Goal: Information Seeking & Learning: Find specific fact

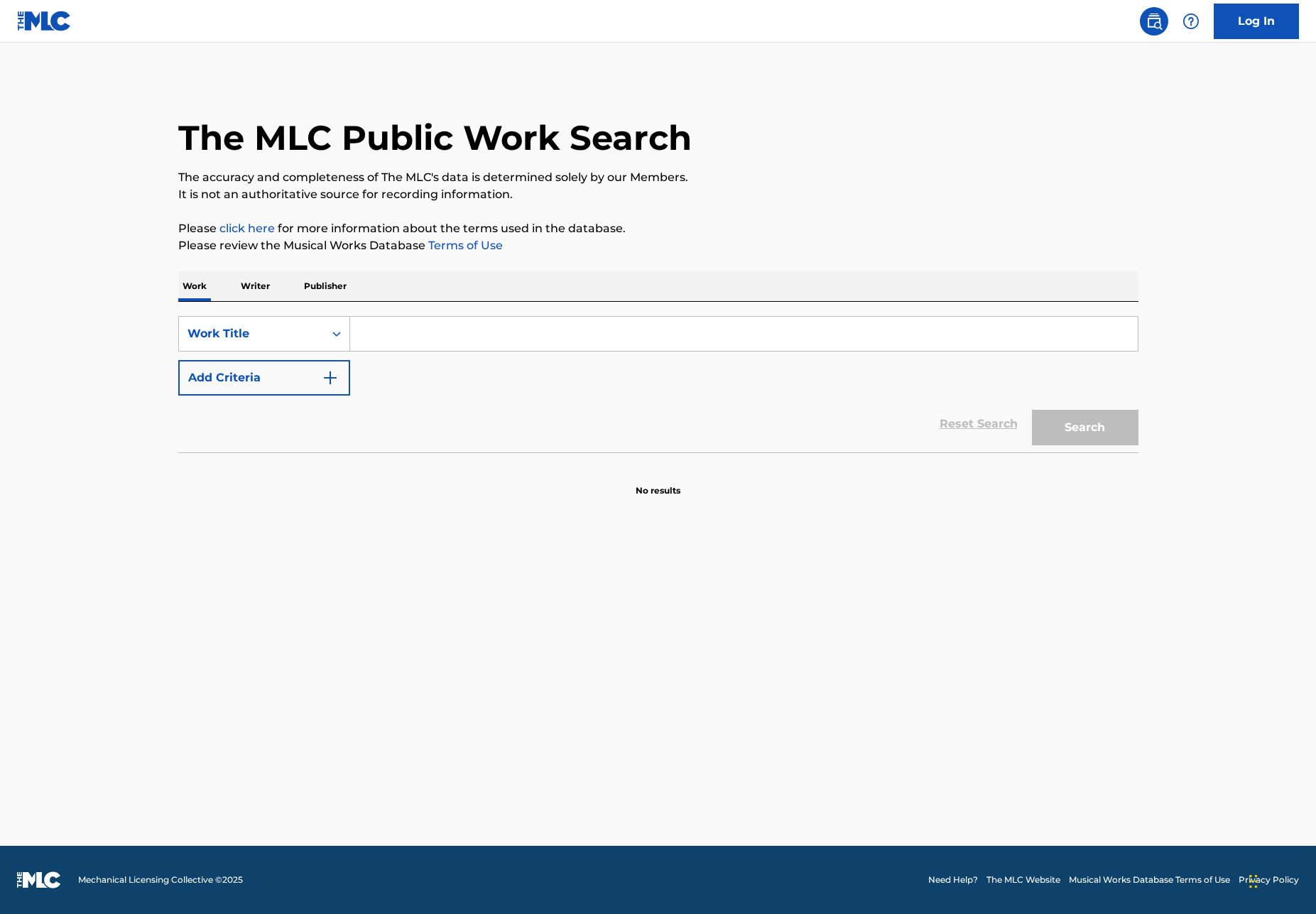
click at [450, 328] on input "Search Form" at bounding box center [743, 333] width 787 height 34
type input "jr por mi padre"
click at [1084, 427] on button "Search" at bounding box center [1085, 427] width 106 height 35
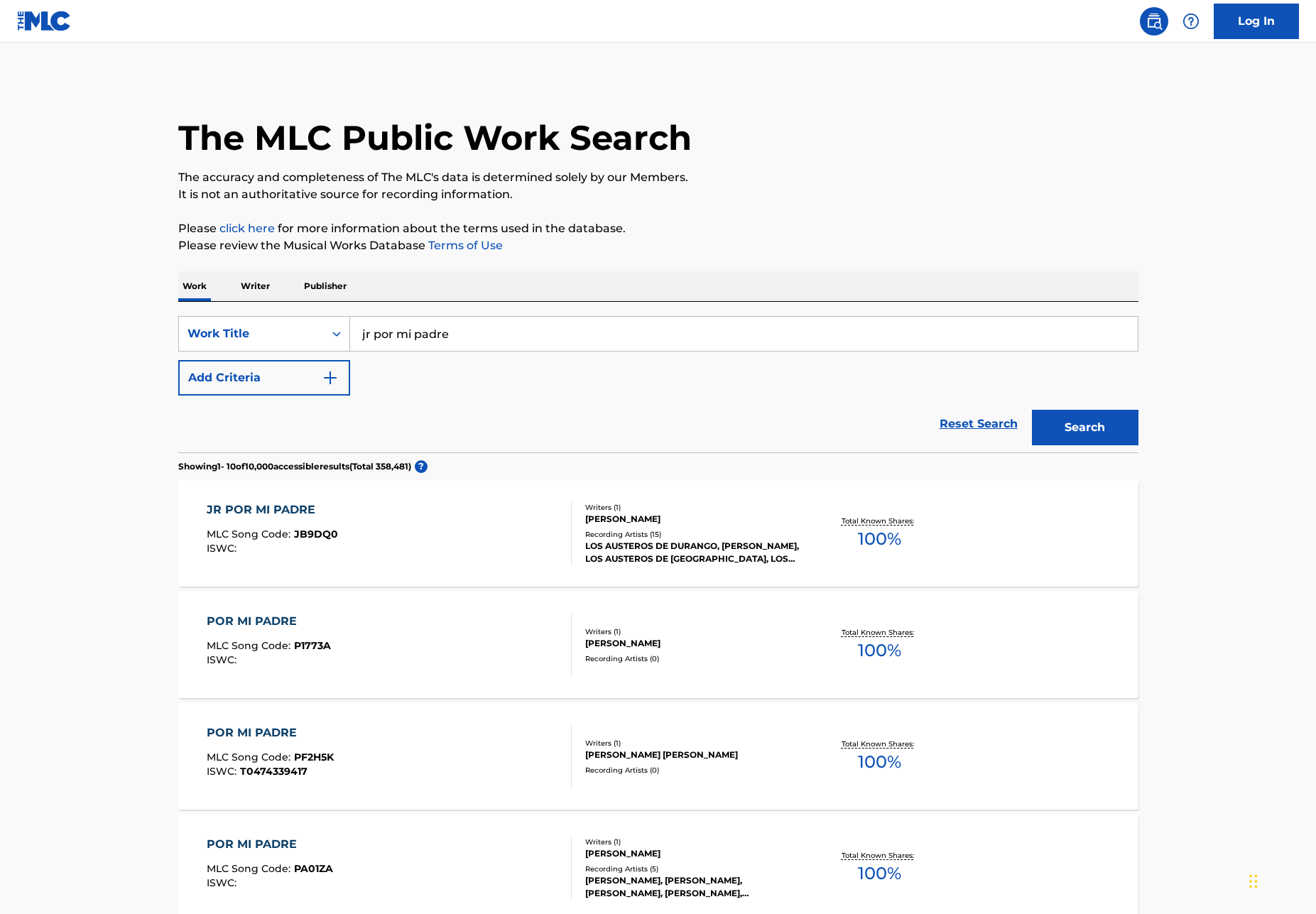
click at [615, 522] on div "[PERSON_NAME]" at bounding box center [692, 519] width 214 height 13
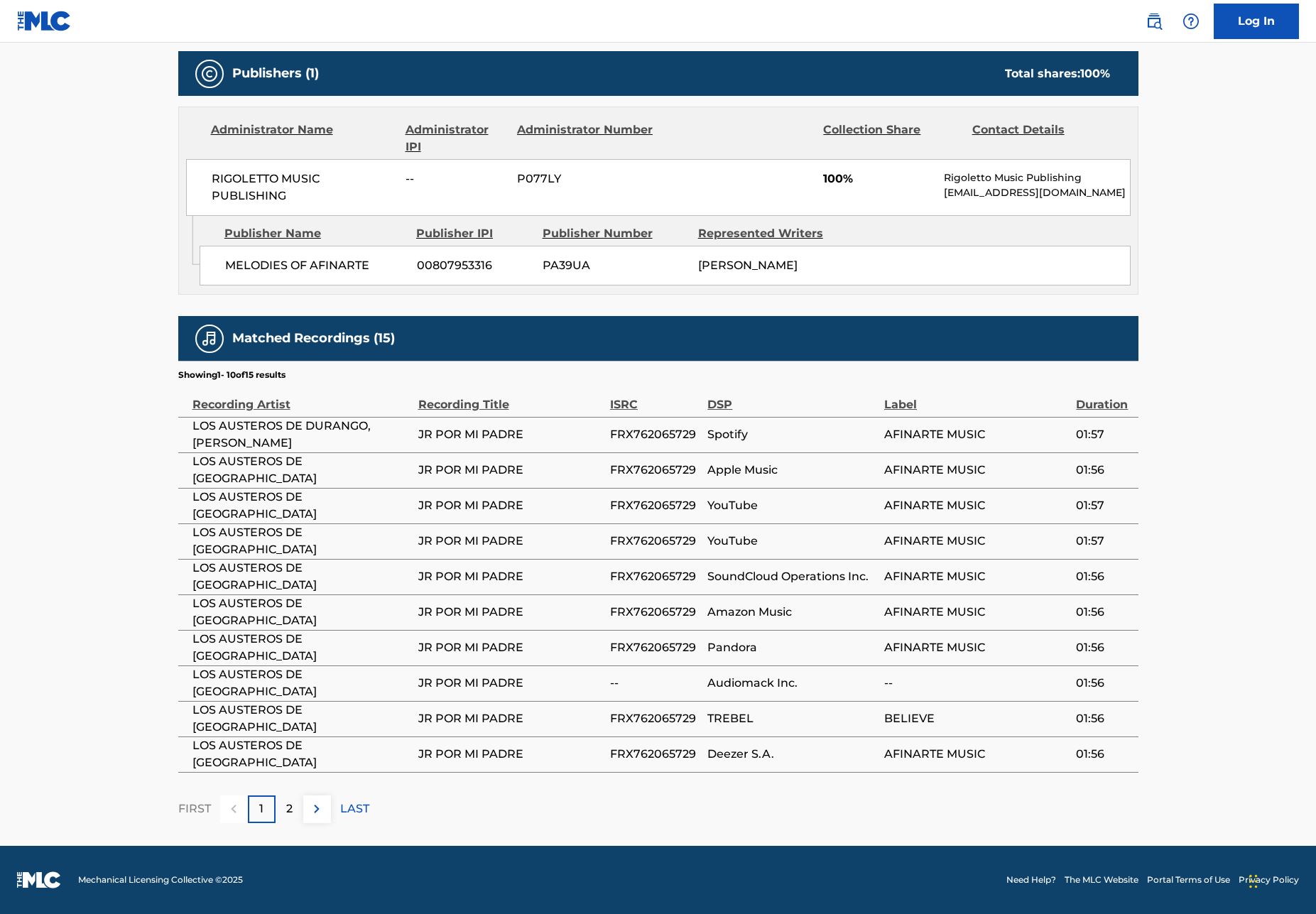
scroll to position [611, 0]
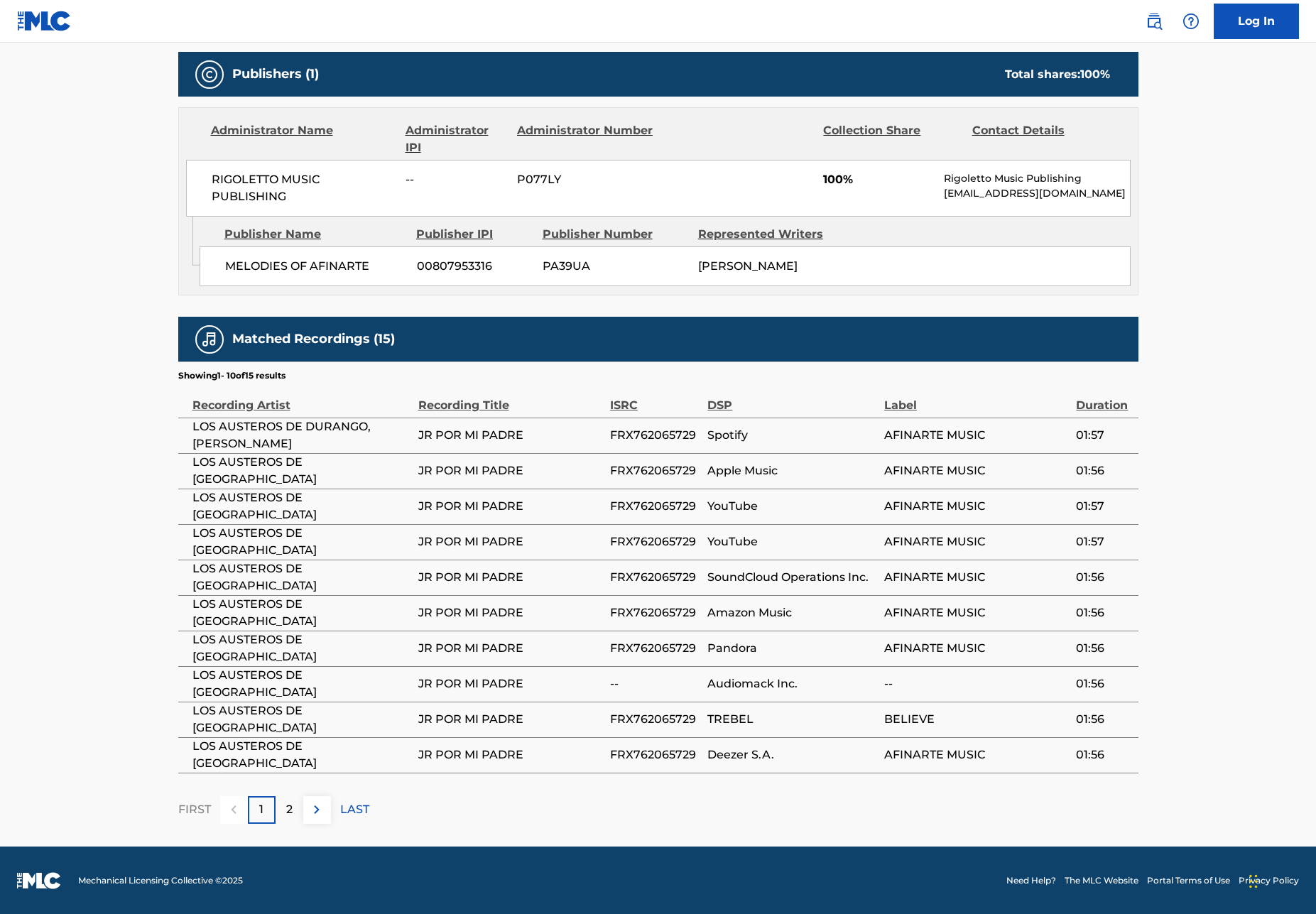
click at [286, 813] on p "2" at bounding box center [289, 810] width 7 height 17
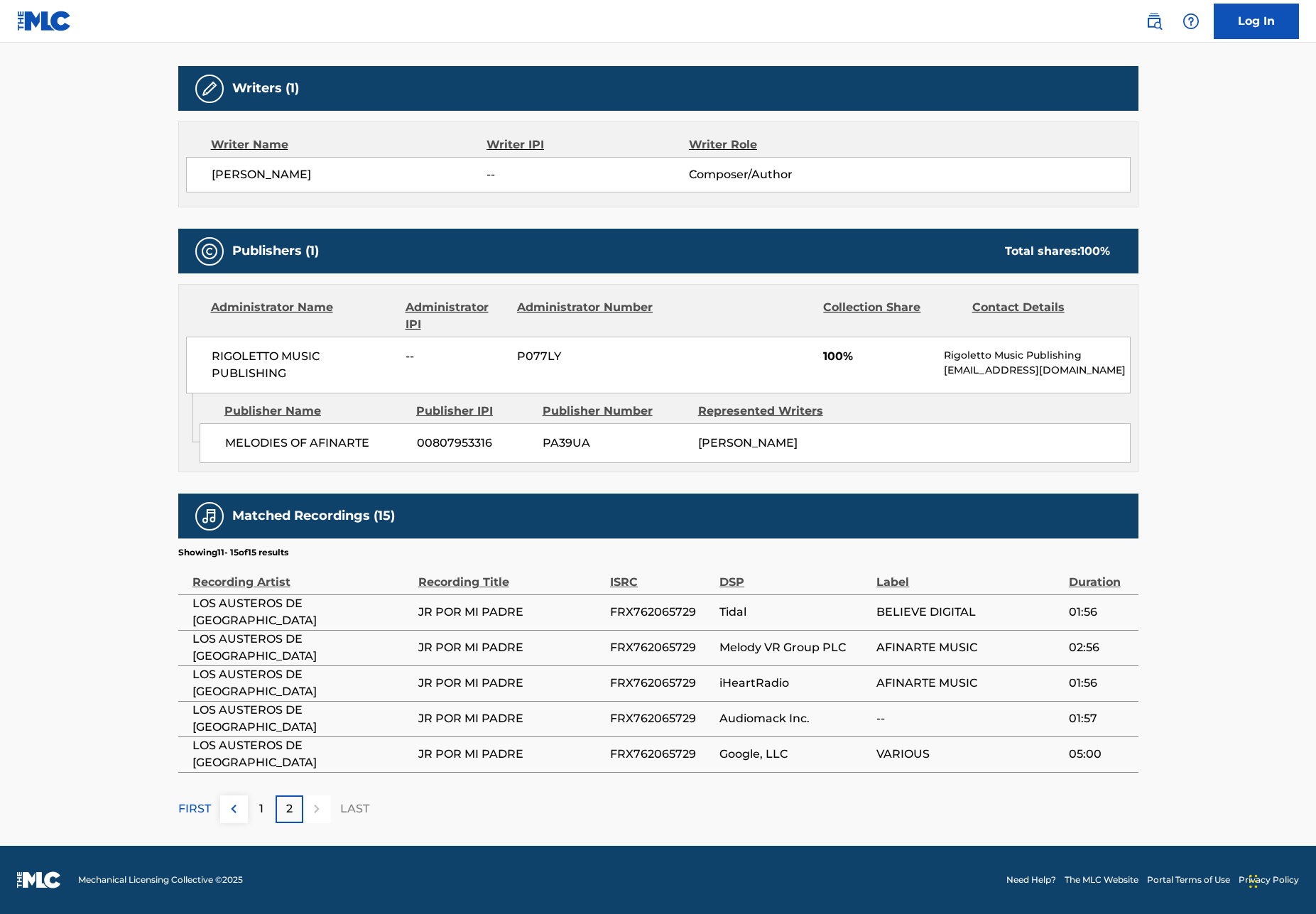
scroll to position [433, 0]
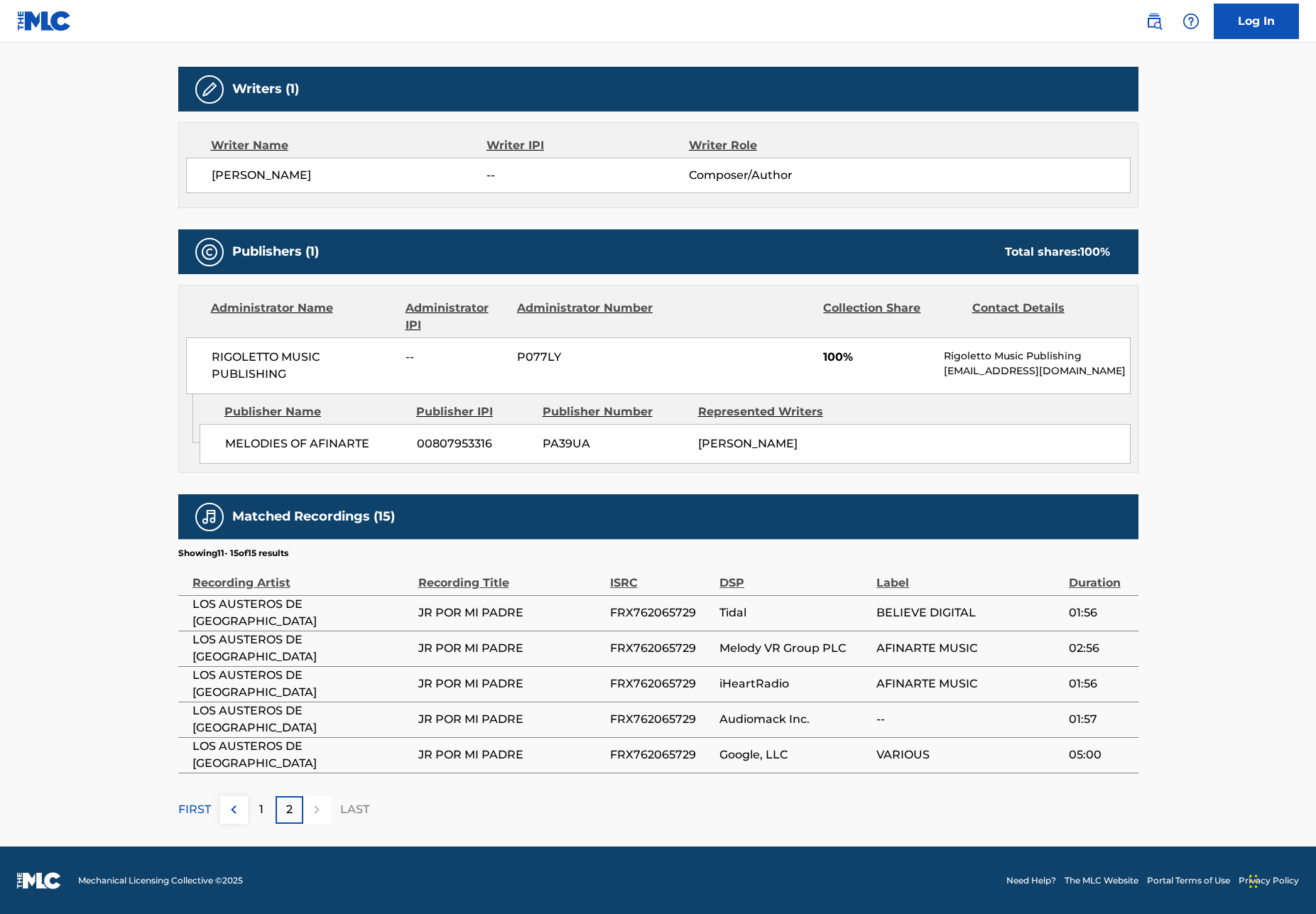
click at [739, 753] on span "Google, LLC" at bounding box center [794, 755] width 150 height 17
click at [807, 759] on span "Google, LLC" at bounding box center [794, 755] width 150 height 17
click at [1044, 752] on span "VARIOUS" at bounding box center [968, 755] width 185 height 17
click at [640, 763] on td "FRX762065729" at bounding box center [664, 755] width 109 height 35
click at [455, 758] on span "JR POR MI PADRE" at bounding box center [511, 755] width 185 height 17
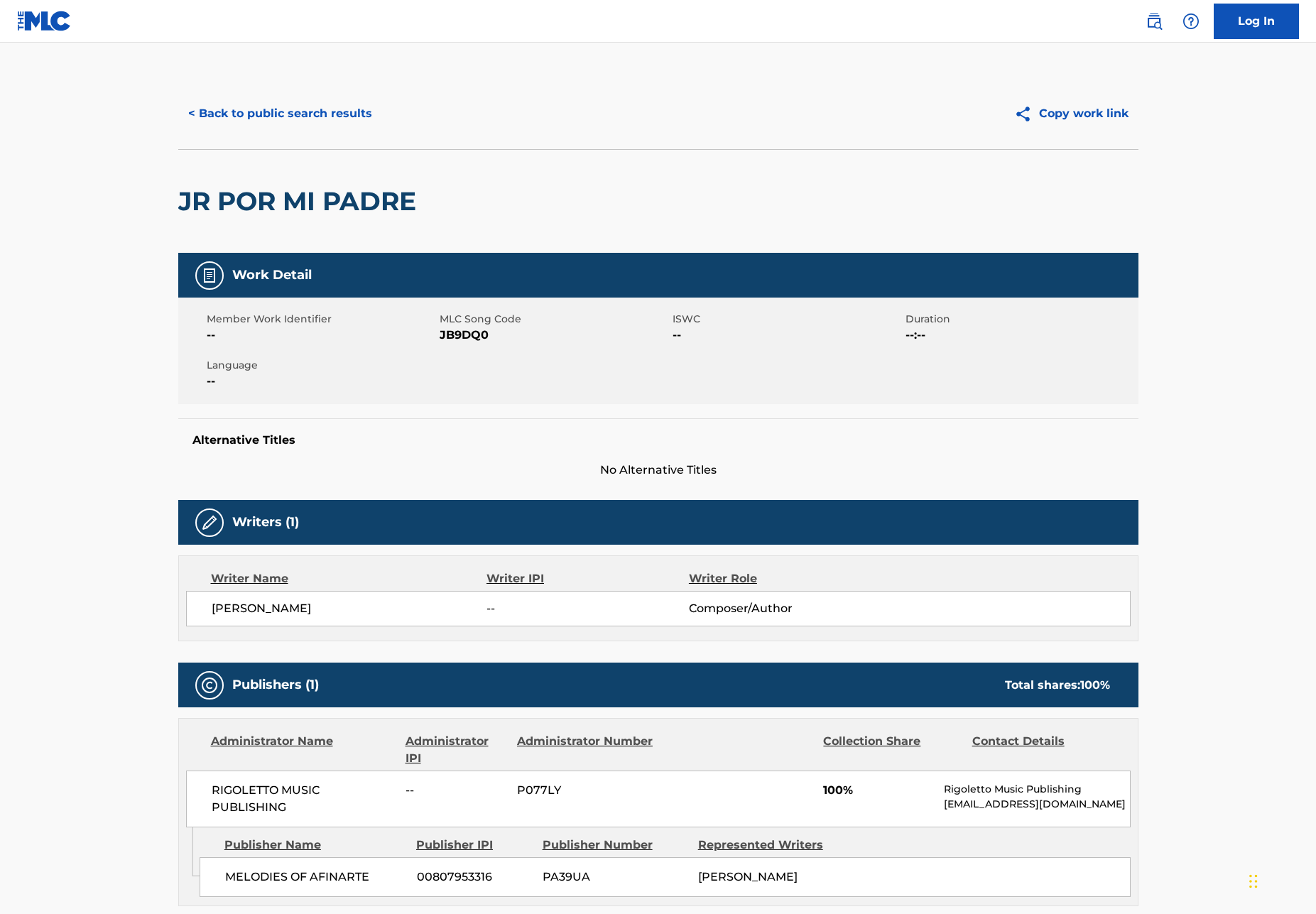
scroll to position [0, 0]
click at [290, 109] on button "< Back to public search results" at bounding box center [280, 113] width 204 height 35
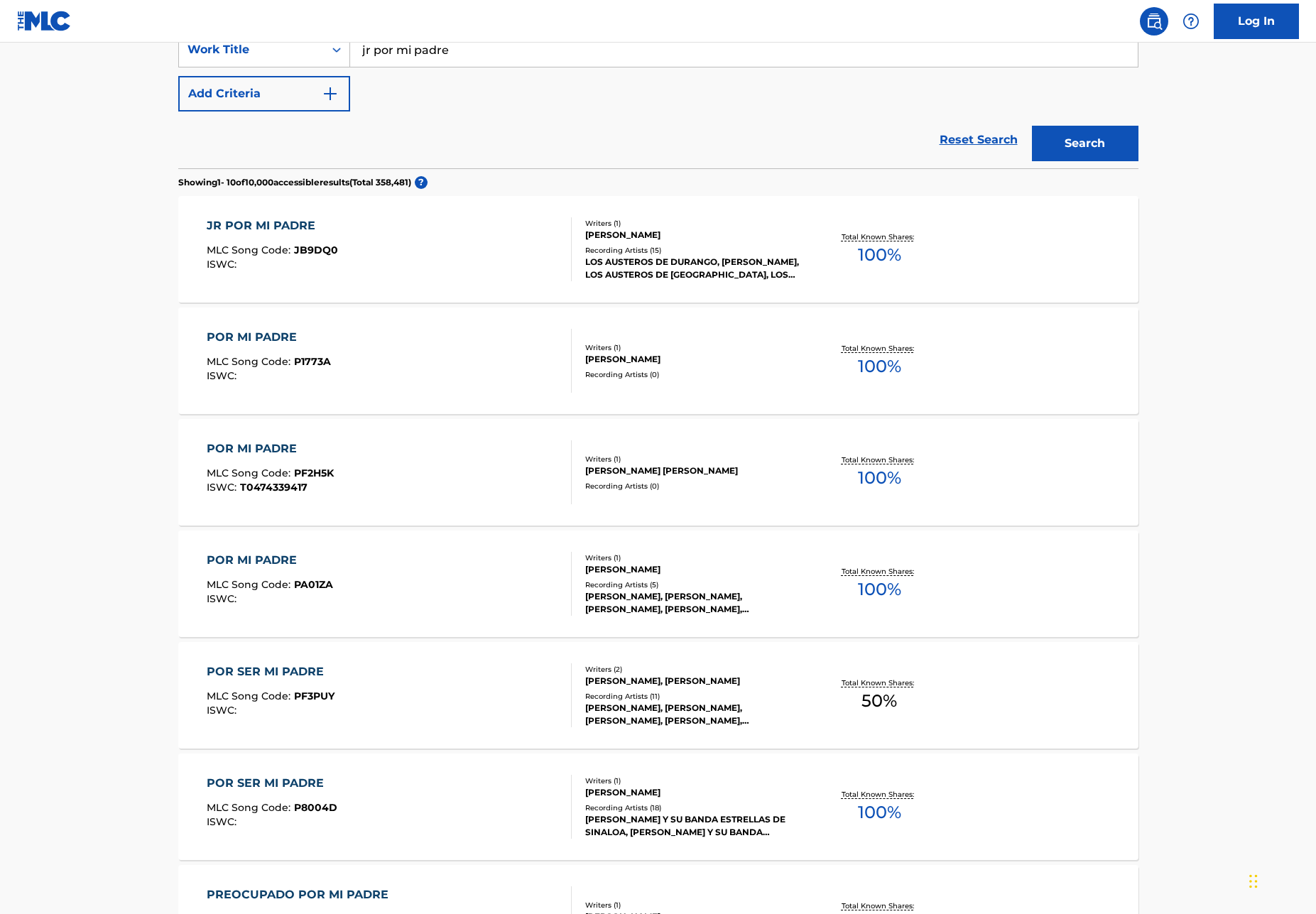
scroll to position [285, 0]
click at [645, 236] on div "[PERSON_NAME]" at bounding box center [692, 234] width 214 height 13
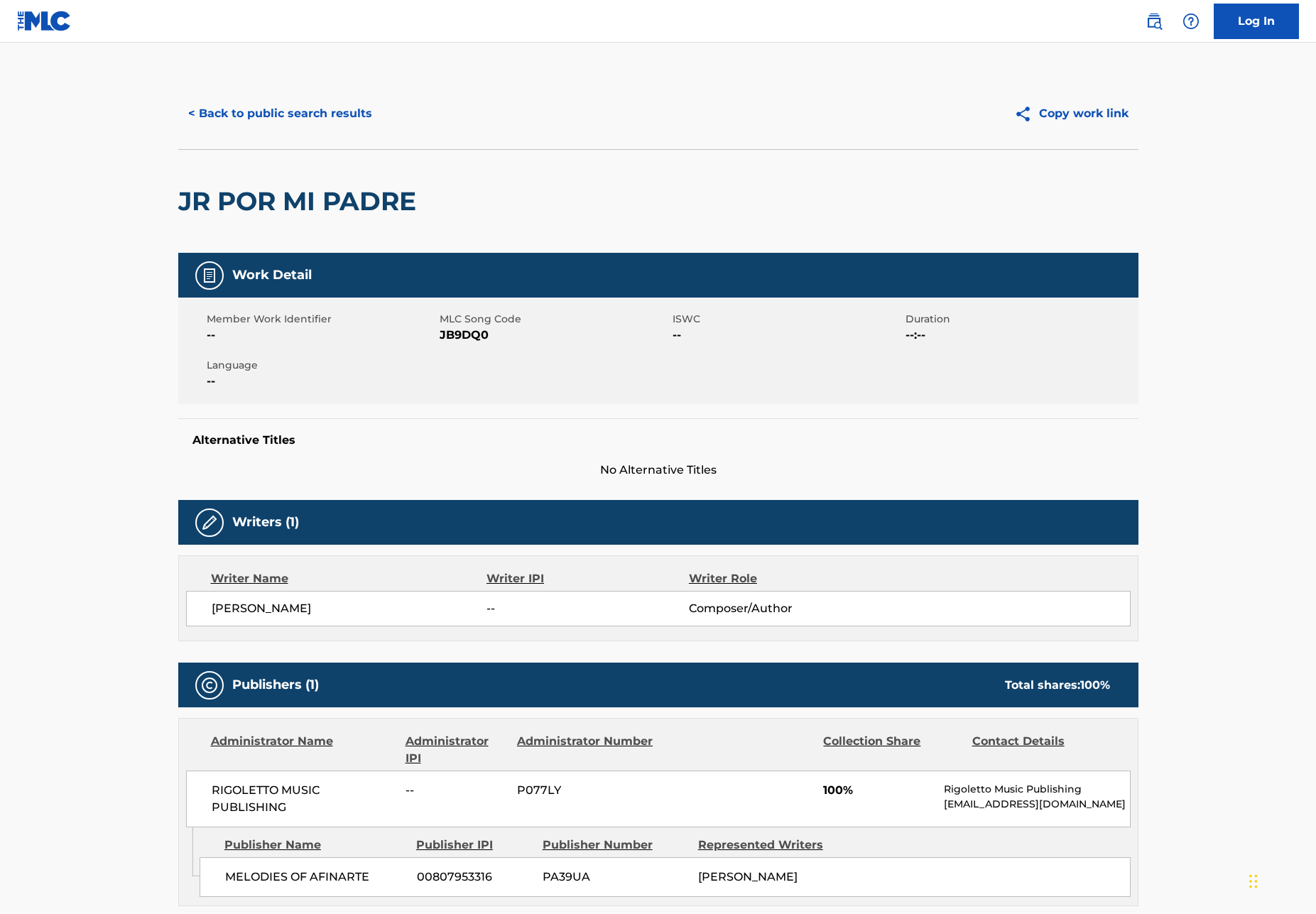
scroll to position [14, 0]
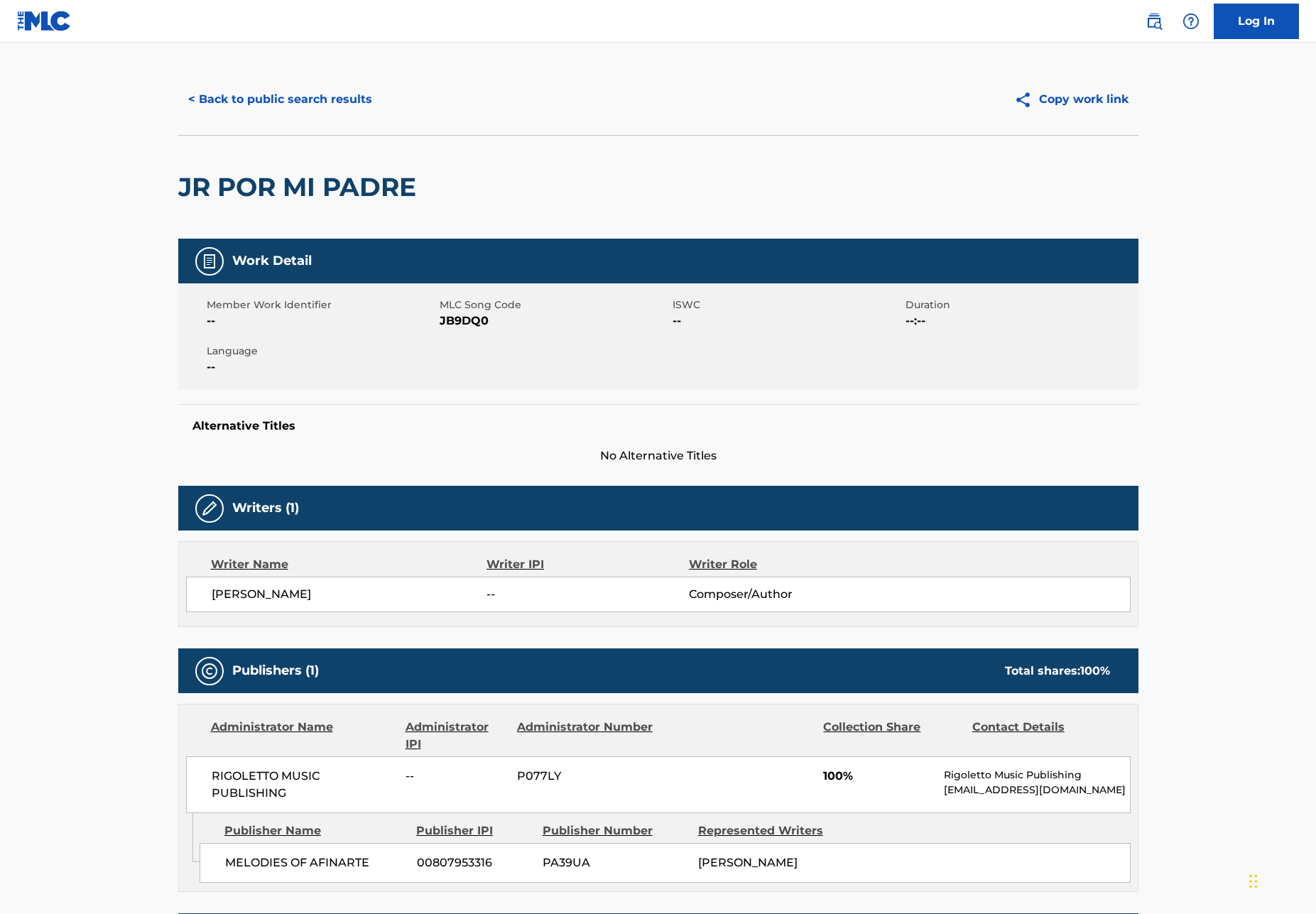
click at [275, 619] on div "Writer Name Writer IPI Writer Role [PERSON_NAME] -- Composer/Author" at bounding box center [658, 584] width 960 height 86
click at [278, 590] on span "[PERSON_NAME]" at bounding box center [349, 595] width 275 height 17
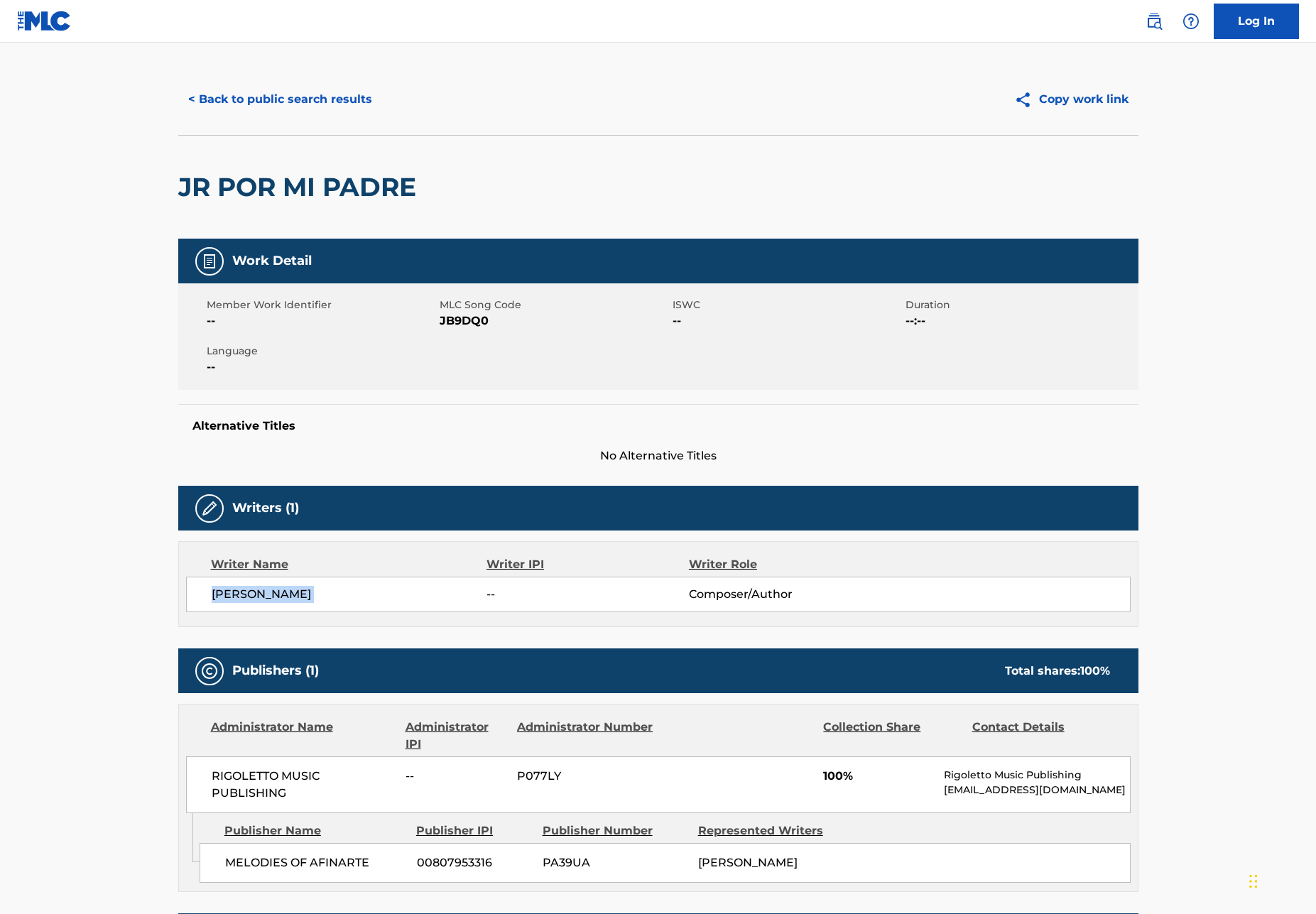
click at [278, 590] on span "[PERSON_NAME]" at bounding box center [349, 595] width 275 height 17
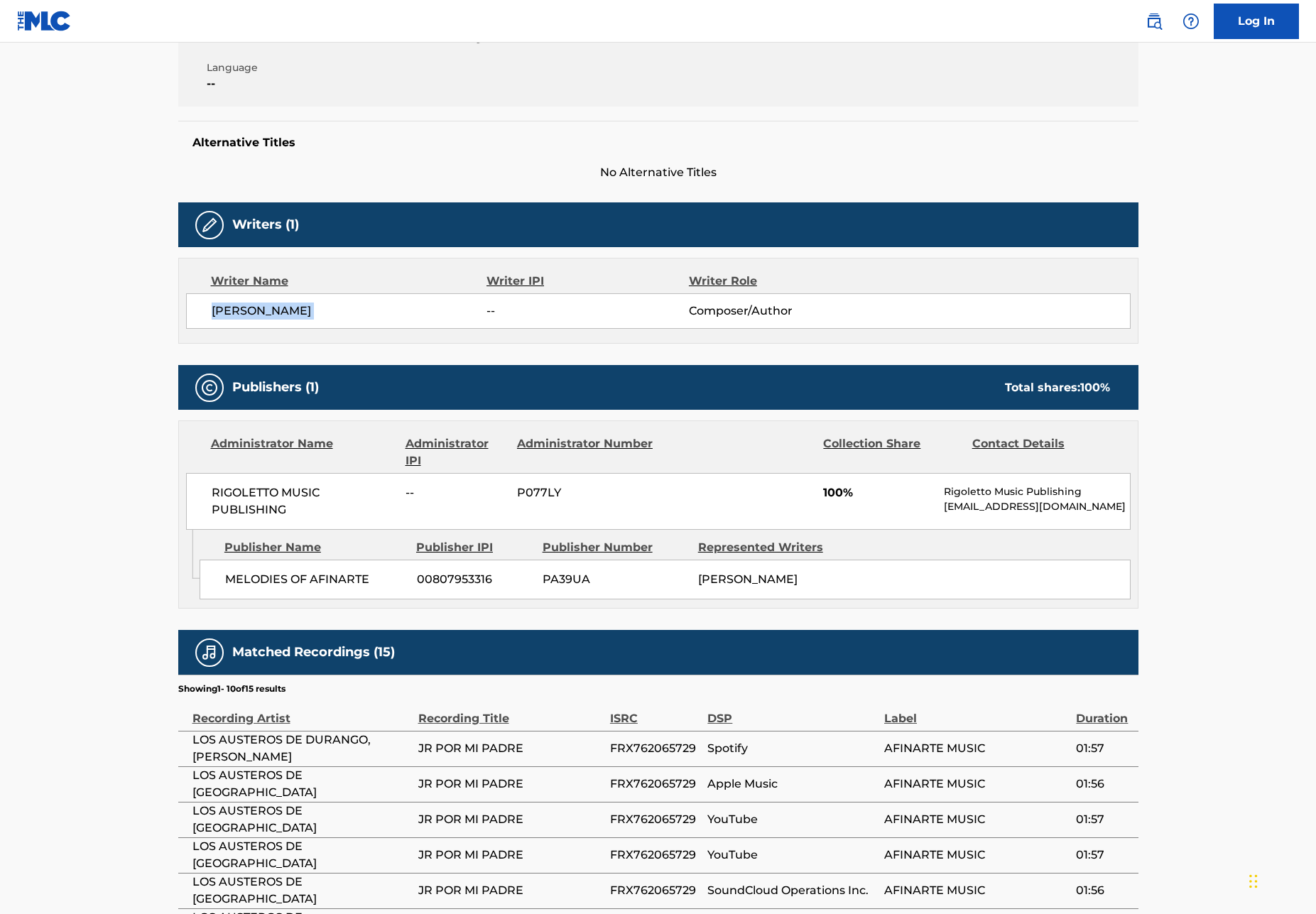
scroll to position [315, 0]
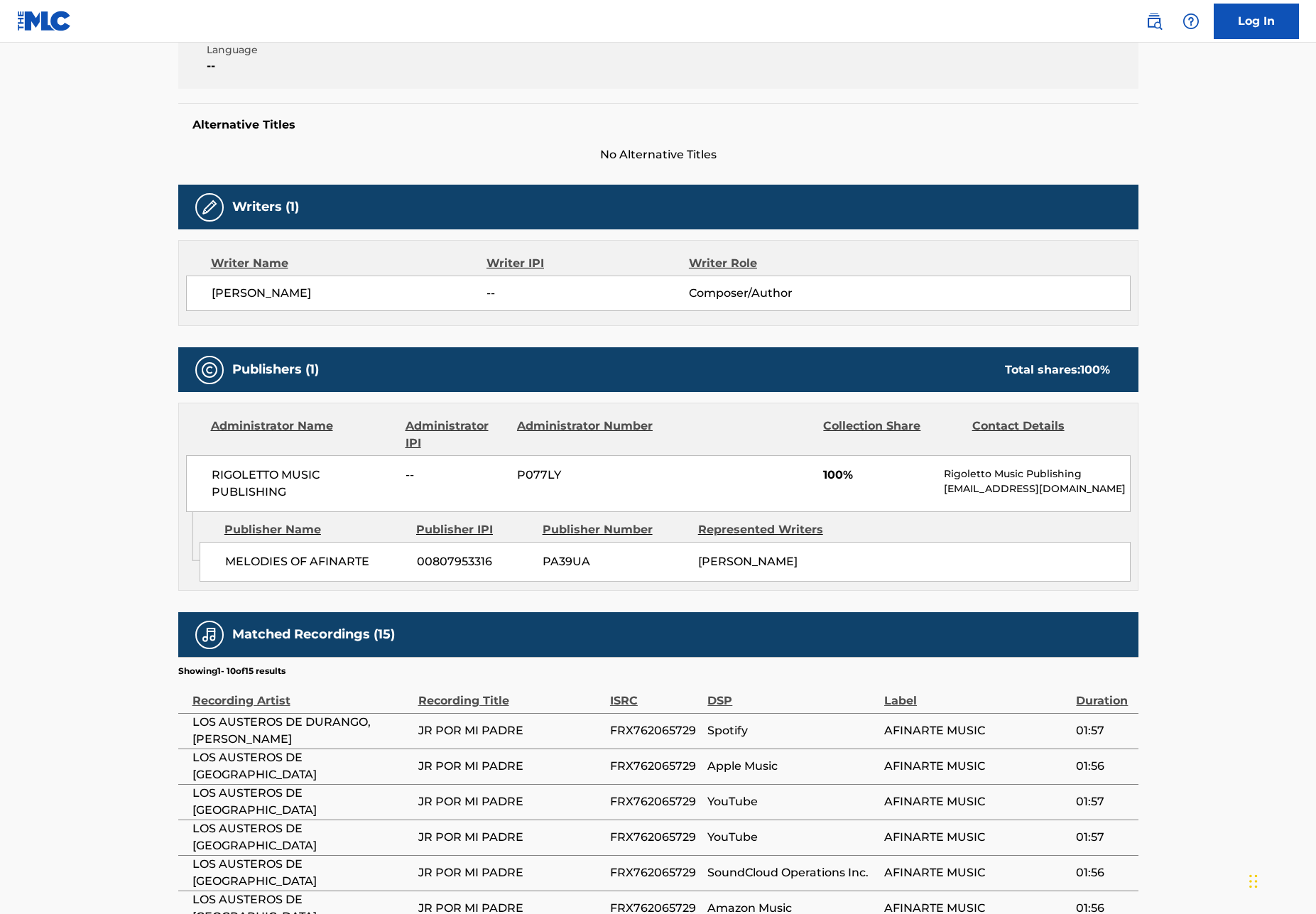
click at [297, 718] on span "LOS AUSTEROS DE DURANGO, [PERSON_NAME]" at bounding box center [302, 730] width 219 height 34
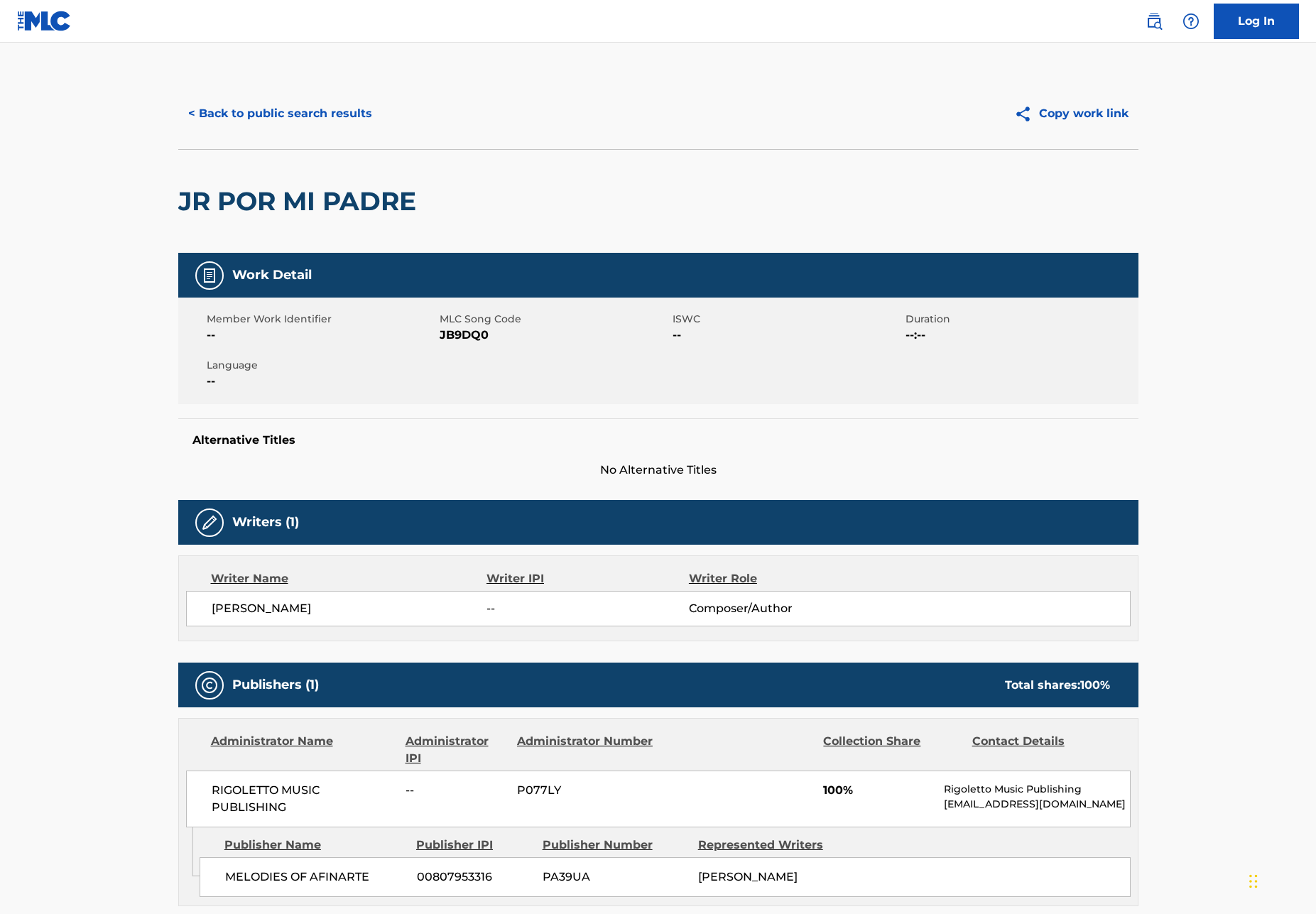
scroll to position [0, 0]
click at [1156, 17] on img at bounding box center [1154, 22] width 17 height 17
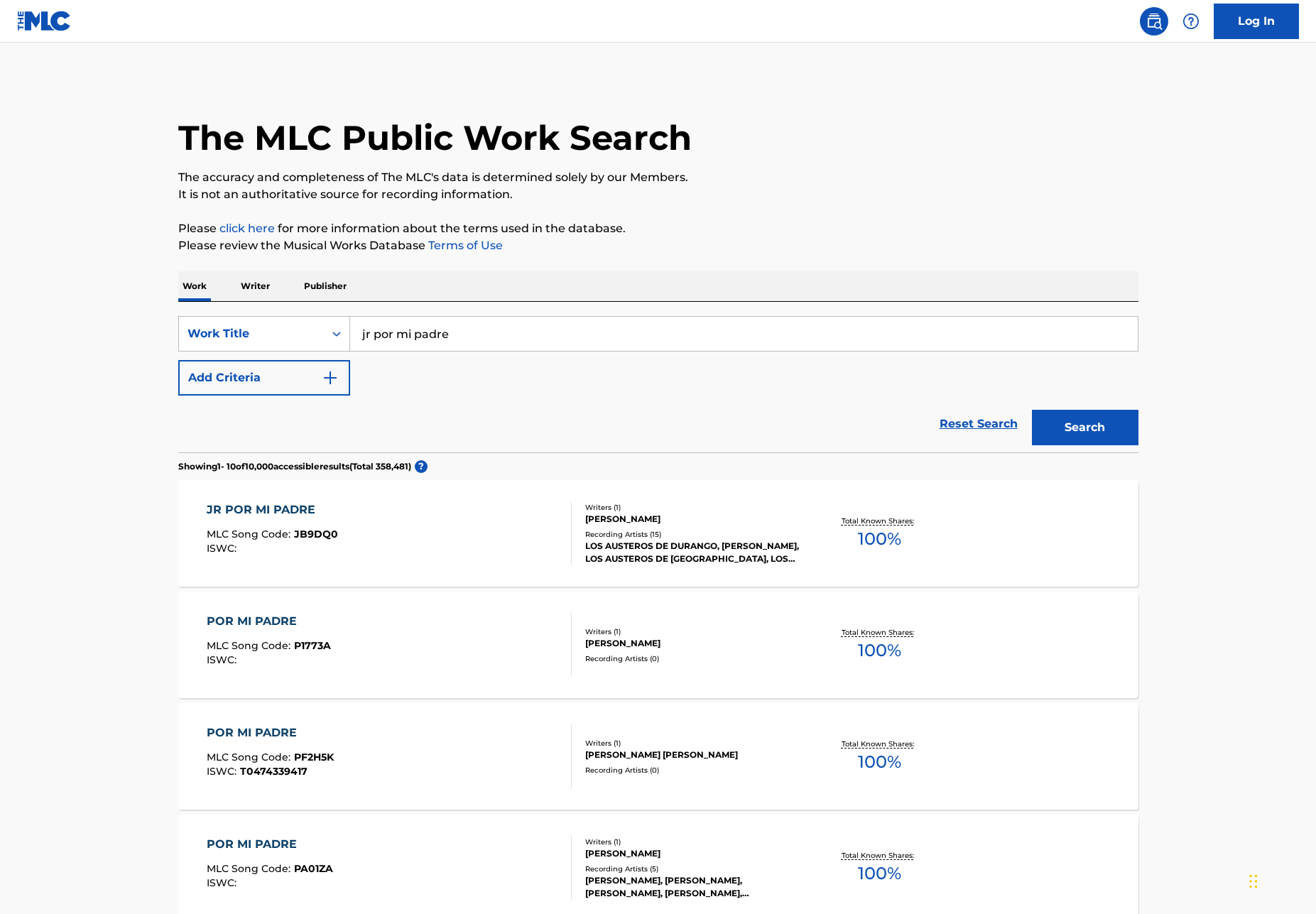
click at [280, 287] on div "Work Writer Publisher" at bounding box center [658, 286] width 960 height 30
click at [264, 285] on p "Writer" at bounding box center [256, 286] width 38 height 30
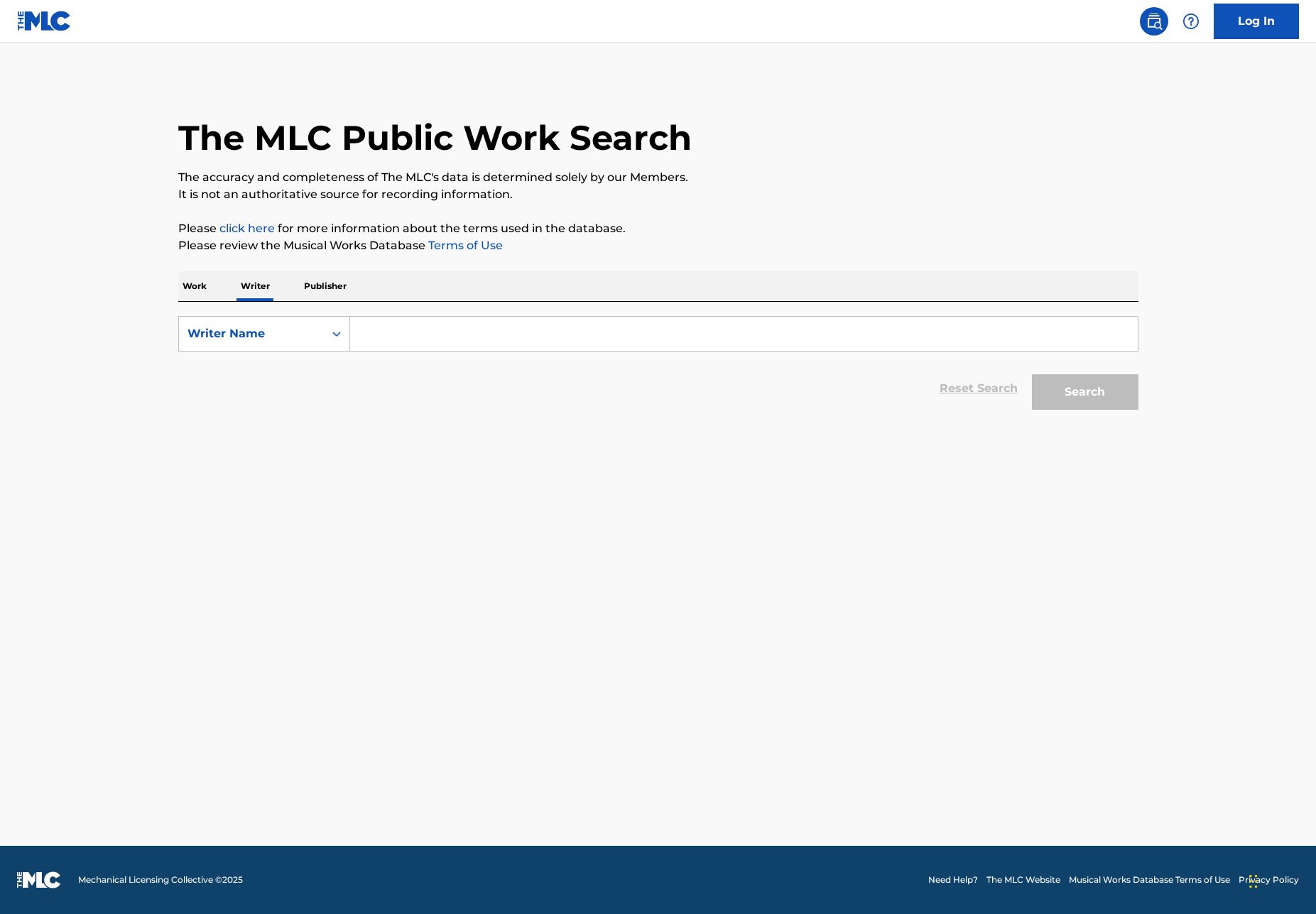
click at [406, 325] on input "Search Form" at bounding box center [743, 333] width 787 height 34
paste input "[PERSON_NAME]"
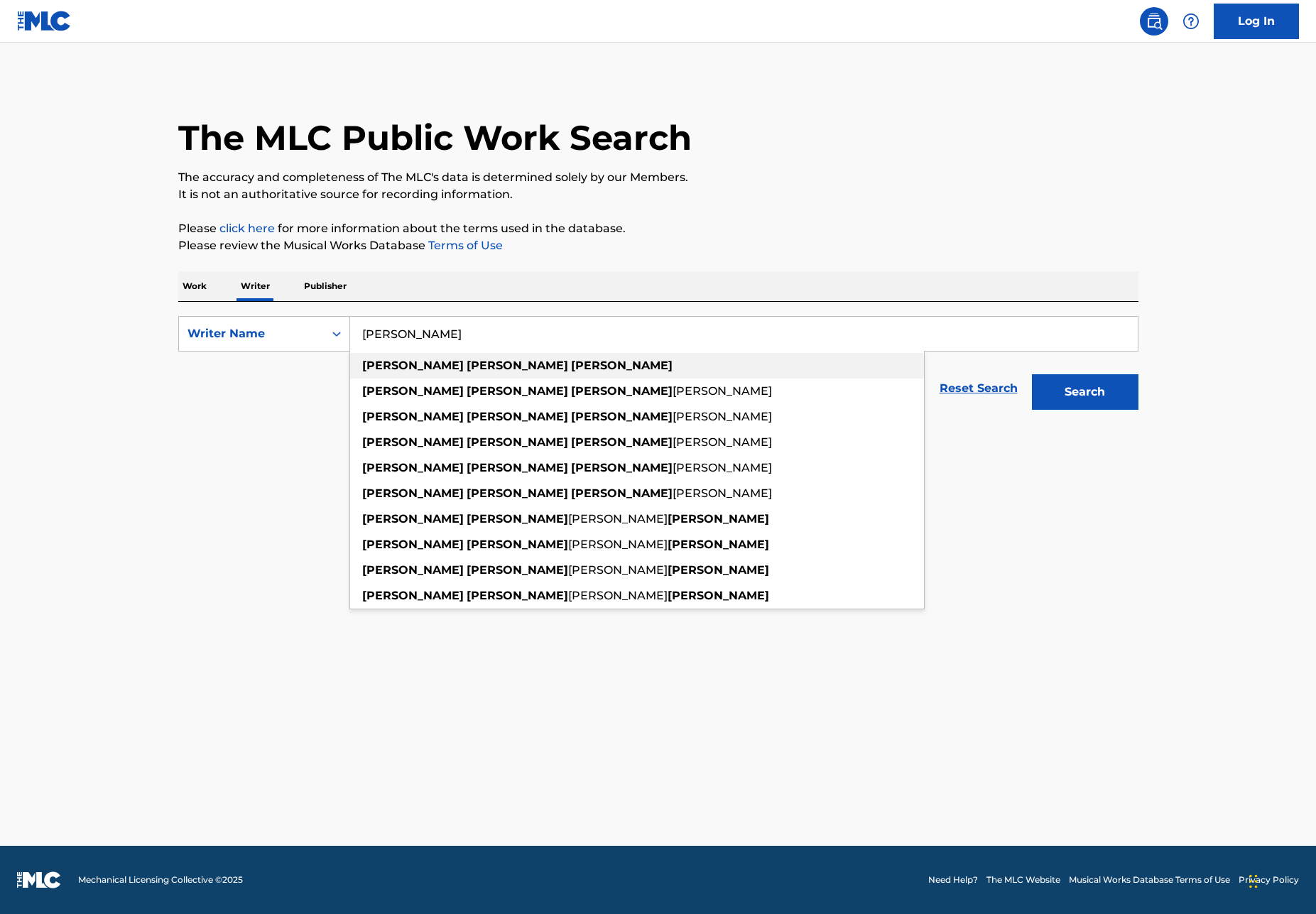
click at [532, 360] on div "[PERSON_NAME]" at bounding box center [637, 365] width 574 height 25
type input "[PERSON_NAME]"
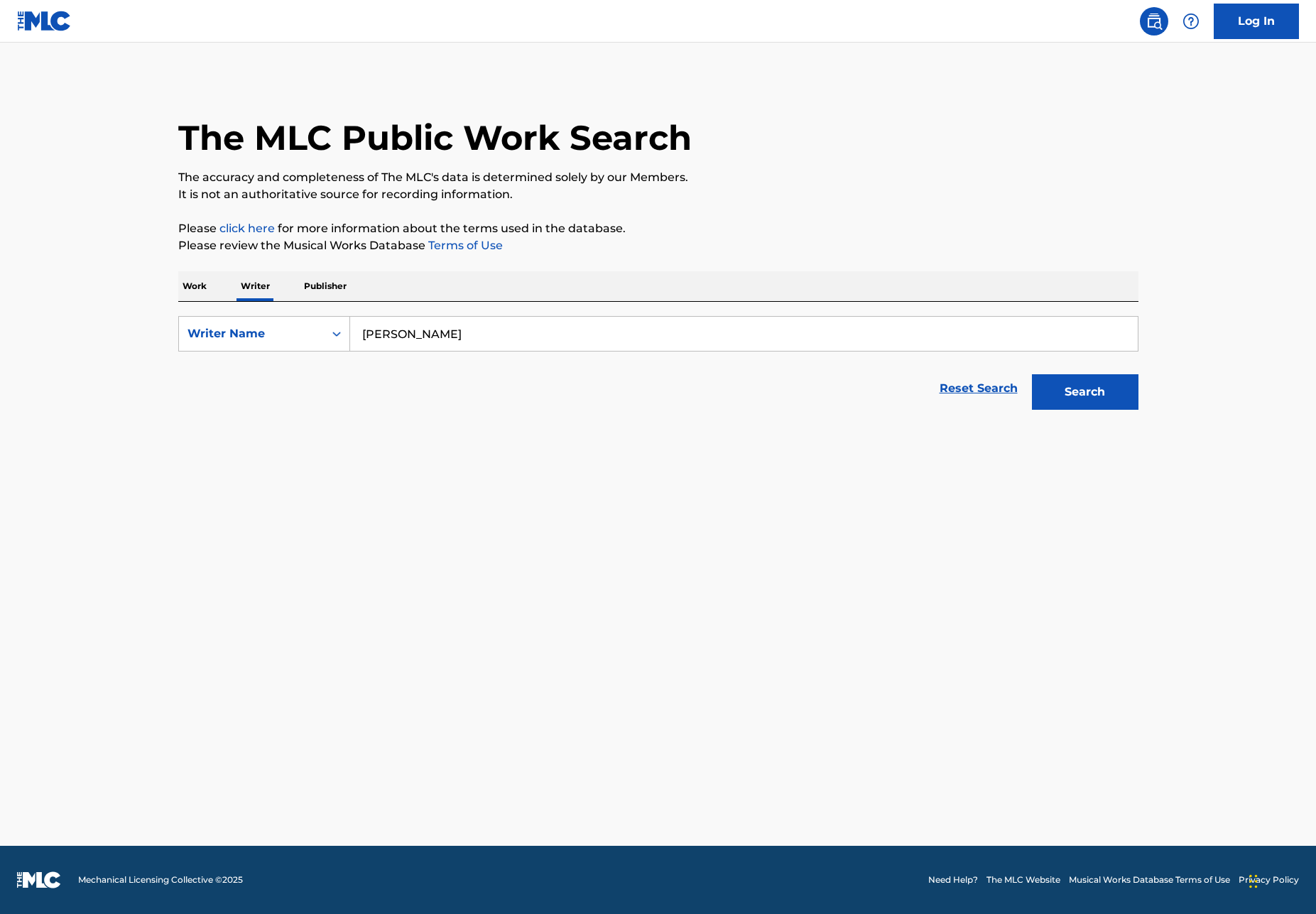
click at [1071, 385] on button "Search" at bounding box center [1085, 392] width 106 height 35
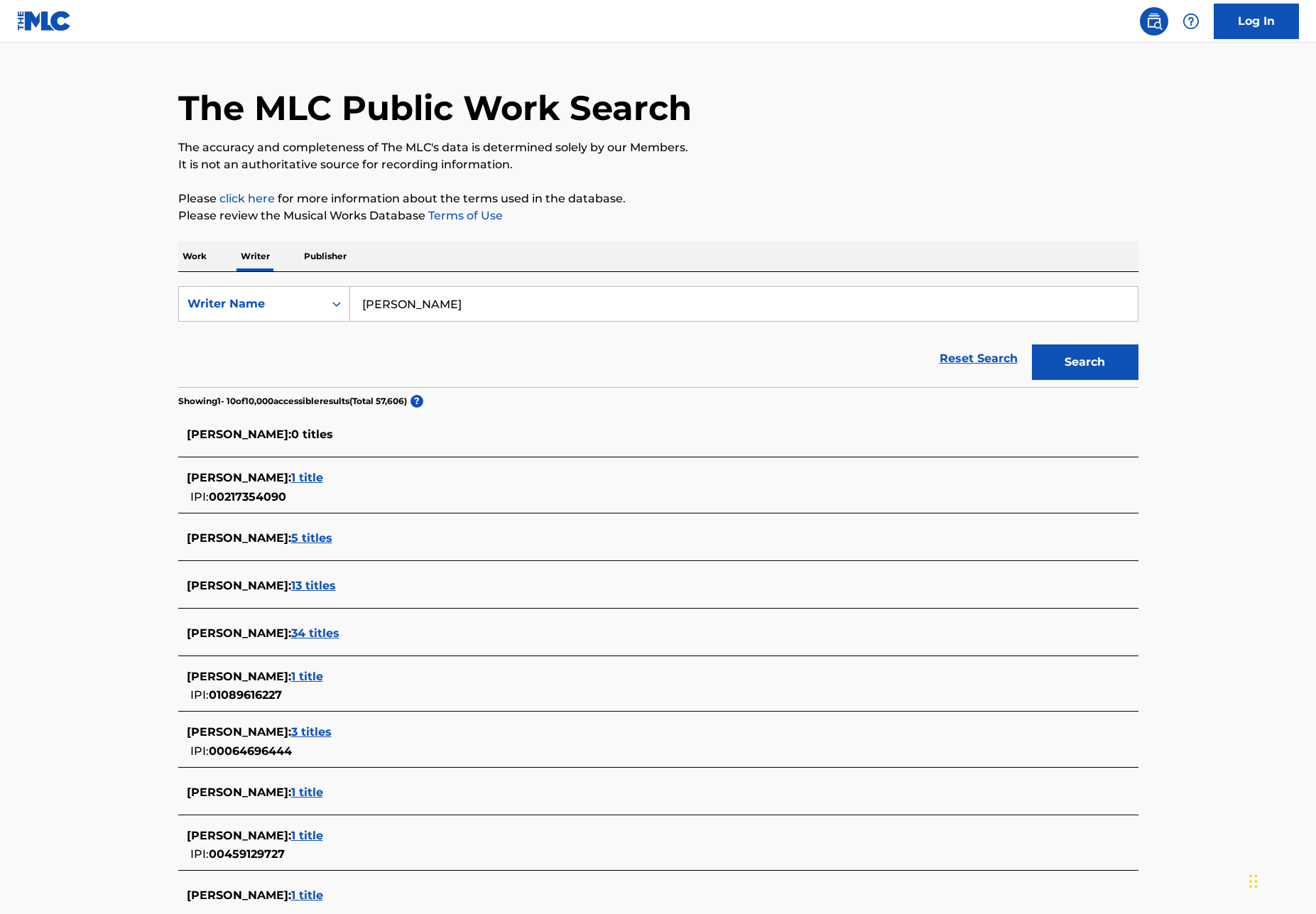
scroll to position [35, 0]
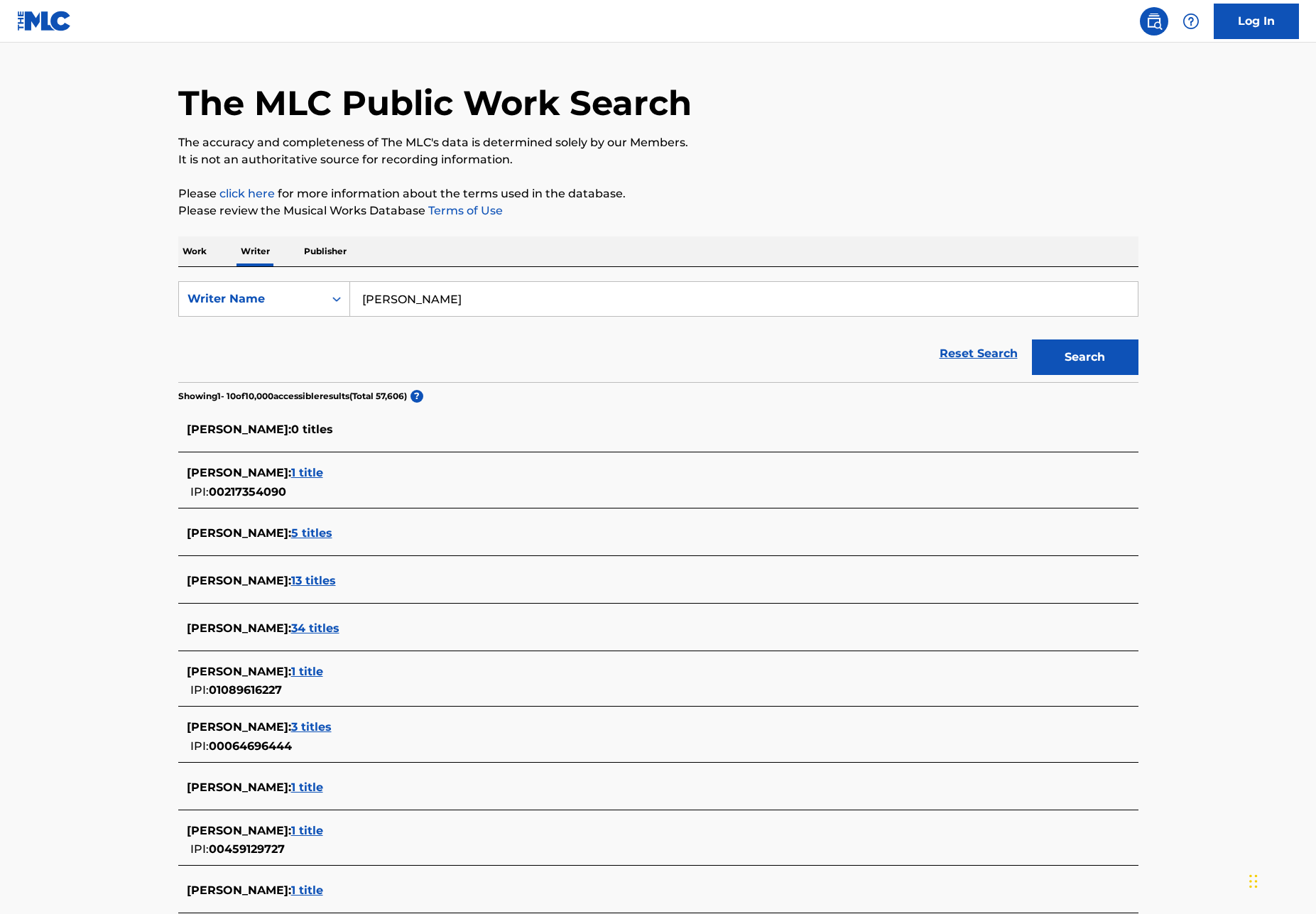
click at [338, 620] on div "[PERSON_NAME] : 34 titles" at bounding box center [640, 629] width 906 height 17
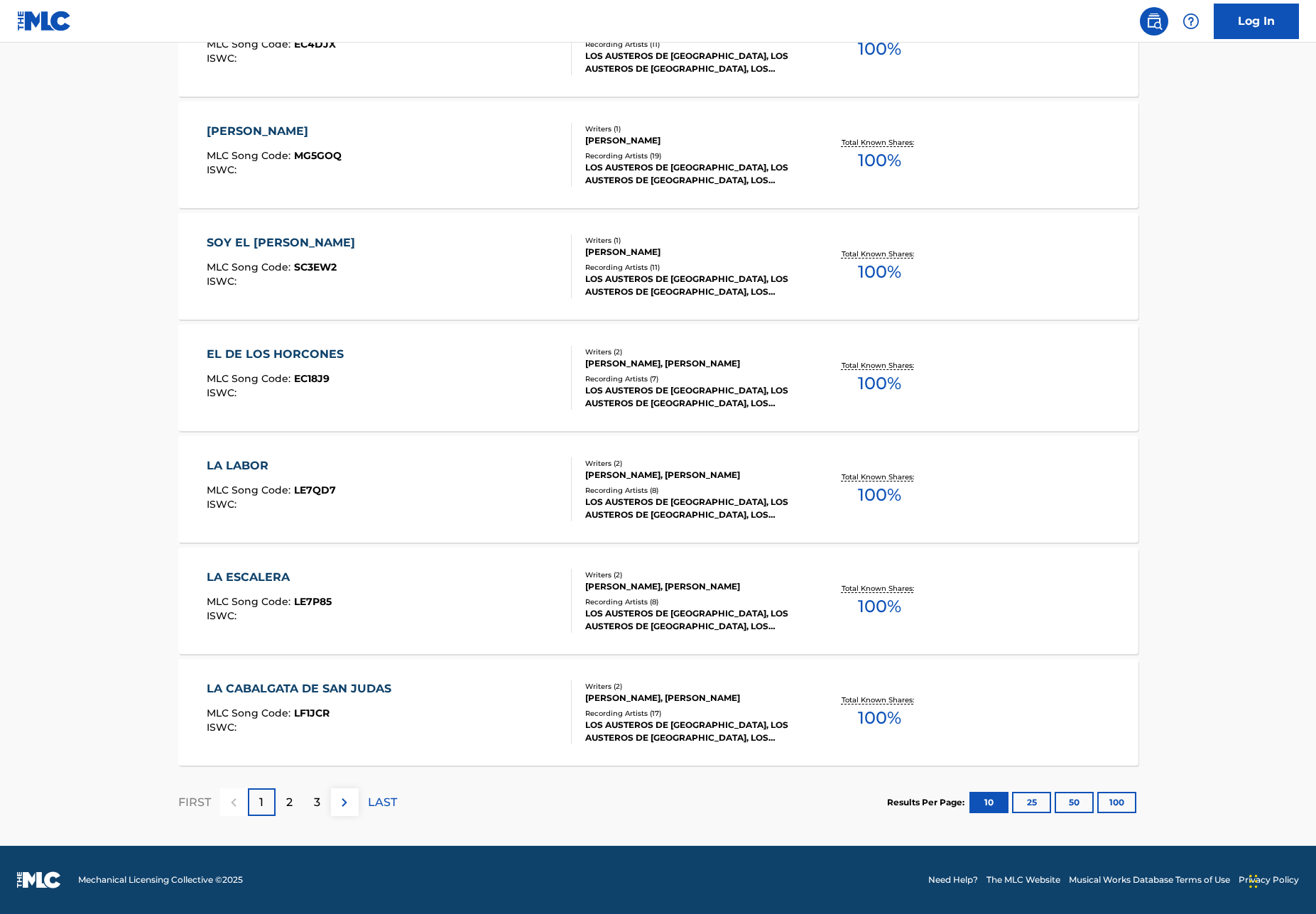
scroll to position [824, 0]
click at [295, 805] on div "2" at bounding box center [289, 802] width 28 height 28
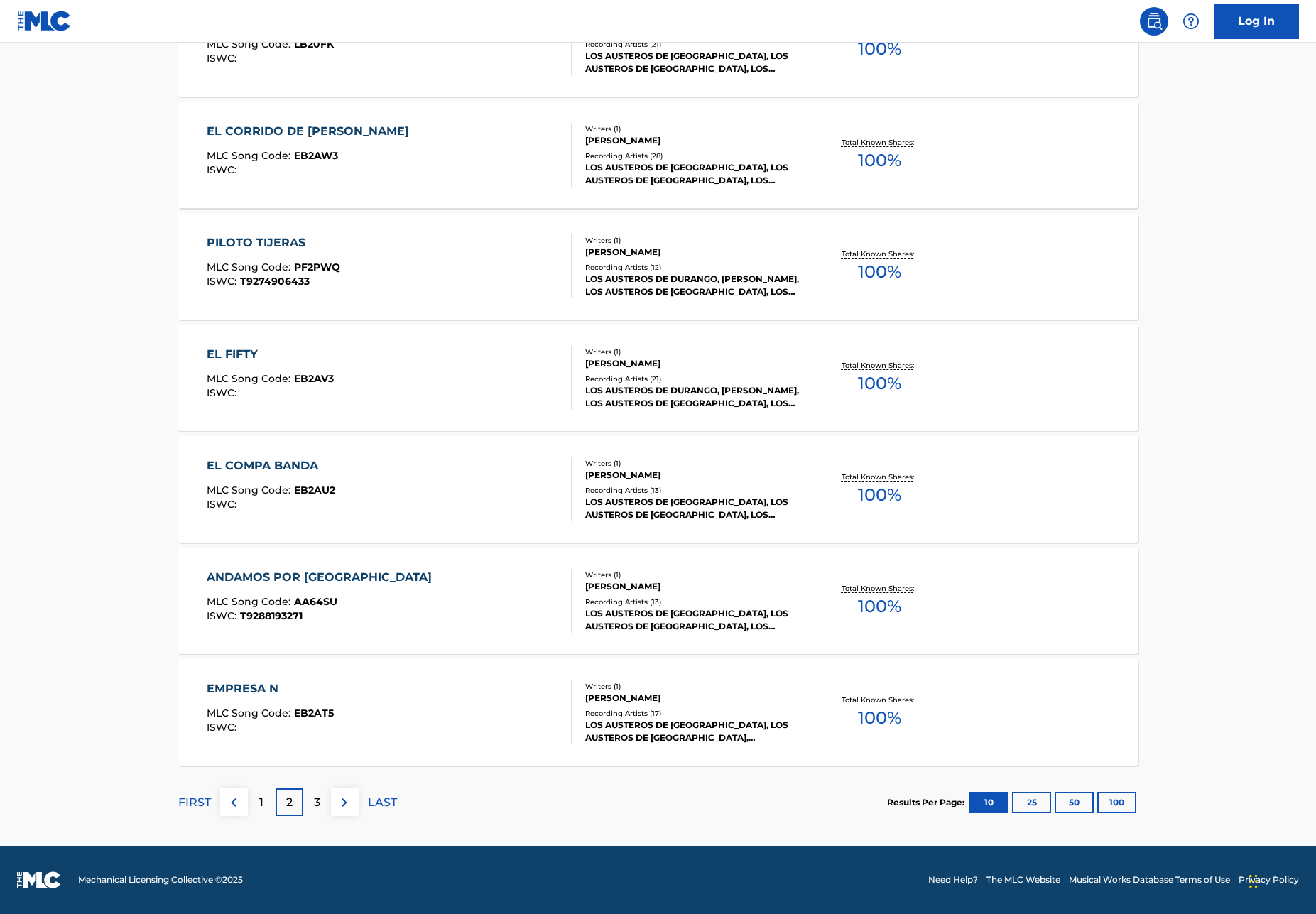
click at [324, 803] on div "3" at bounding box center [317, 802] width 28 height 28
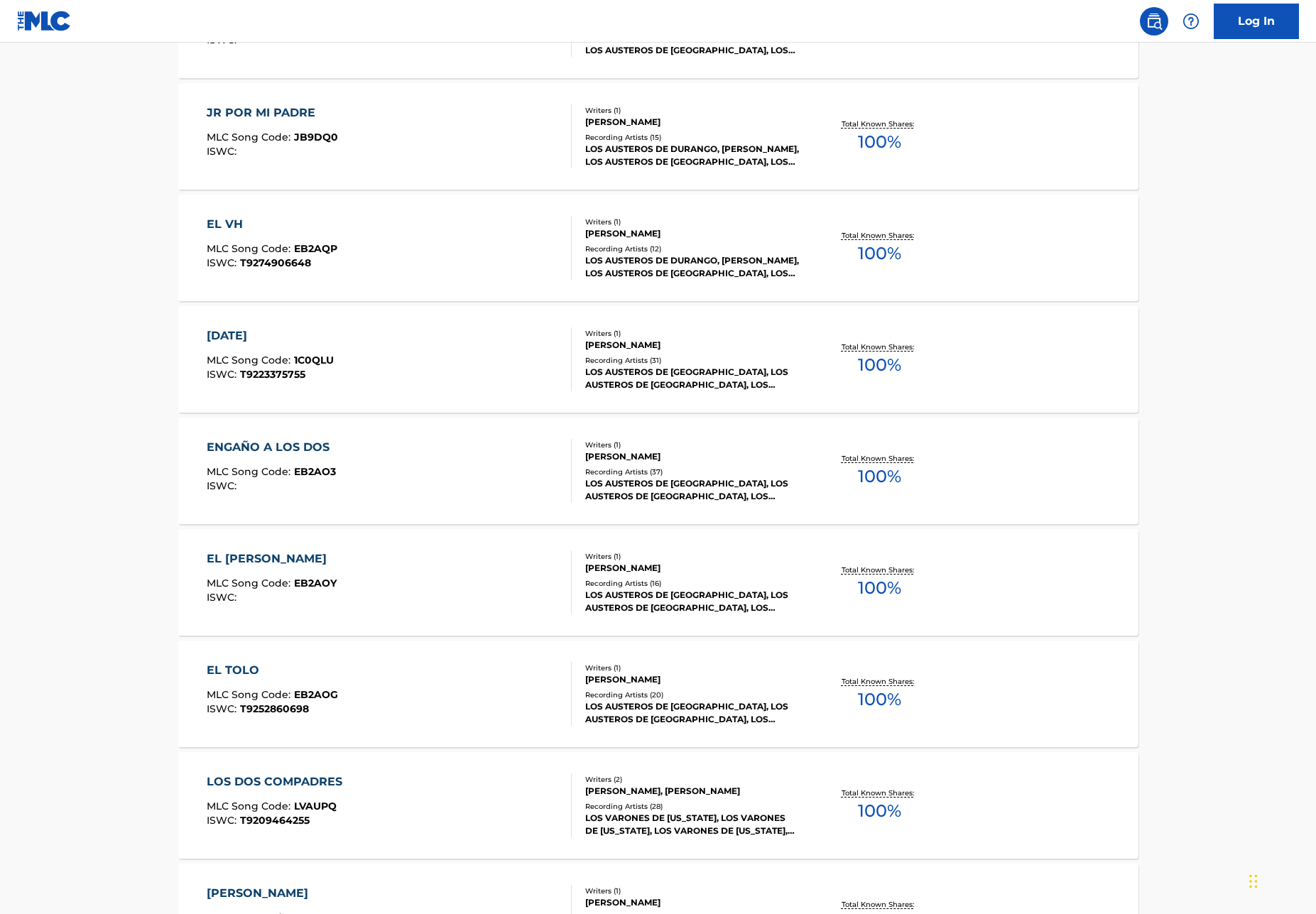
scroll to position [519, 0]
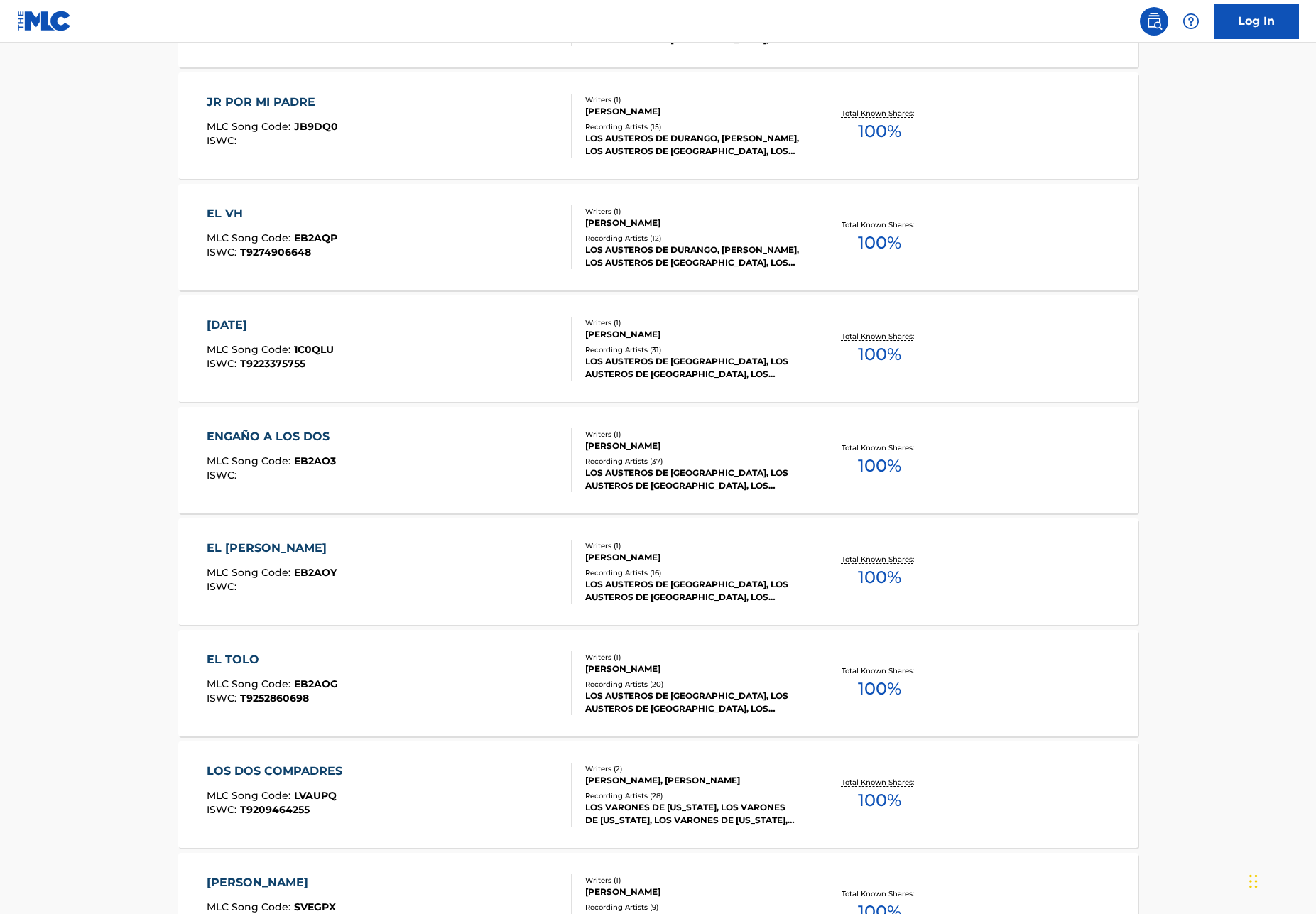
click at [324, 112] on div "JR POR MI PADRE MLC Song Code : JB9DQ0 ISWC :" at bounding box center [272, 125] width 131 height 64
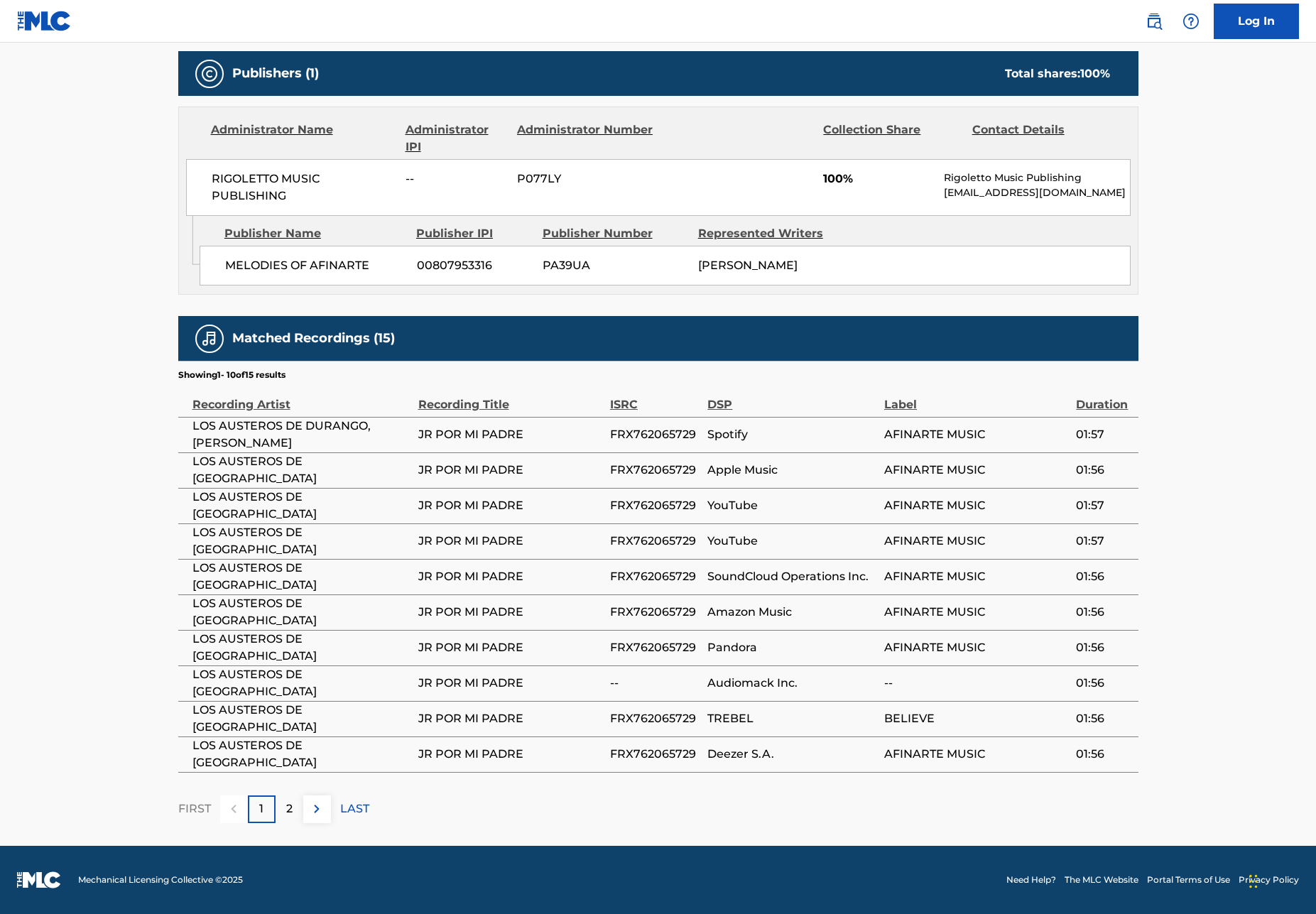
scroll to position [611, 0]
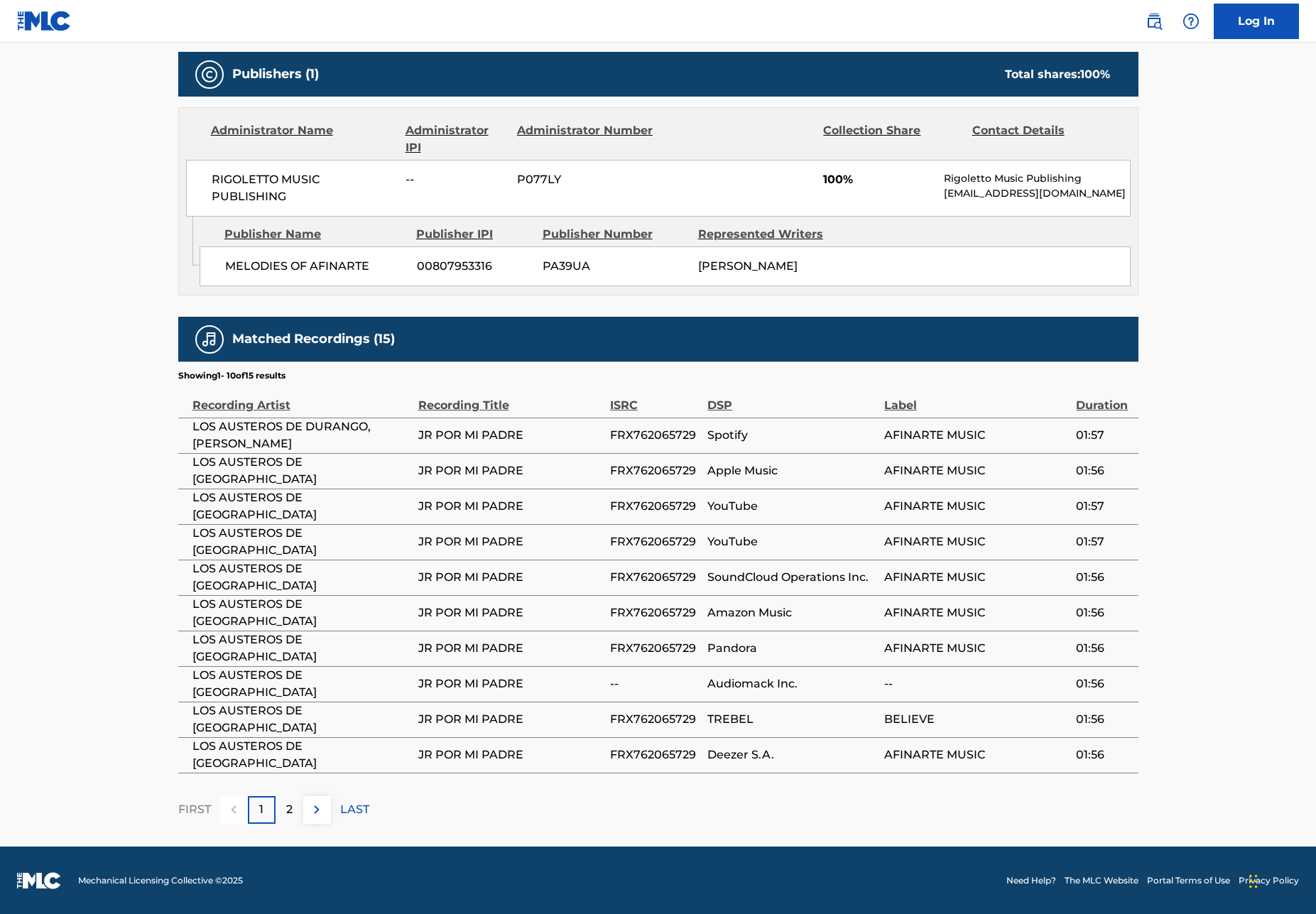
click at [288, 810] on p "2" at bounding box center [289, 810] width 7 height 17
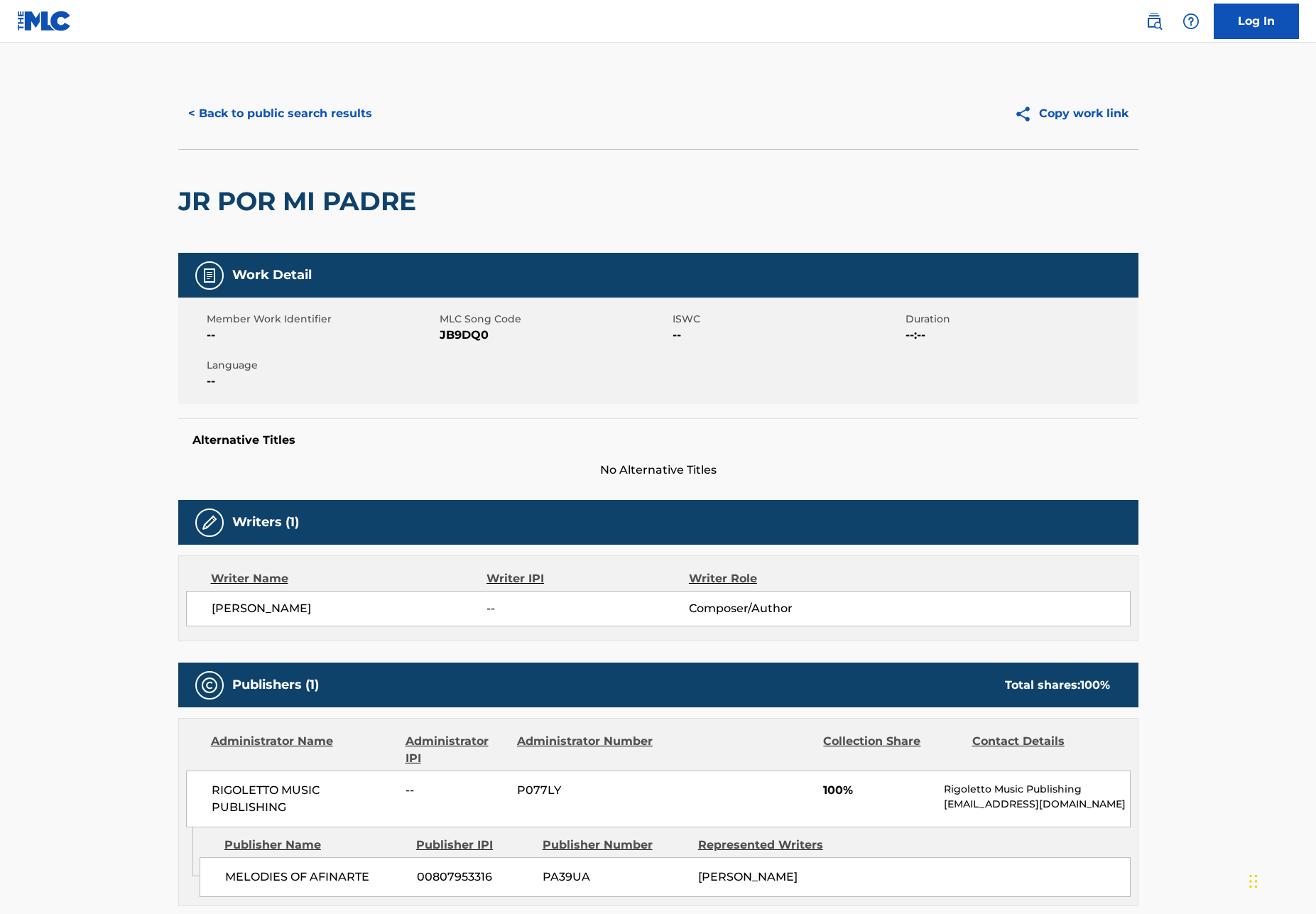
scroll to position [0, 0]
